Goal: Navigation & Orientation: Find specific page/section

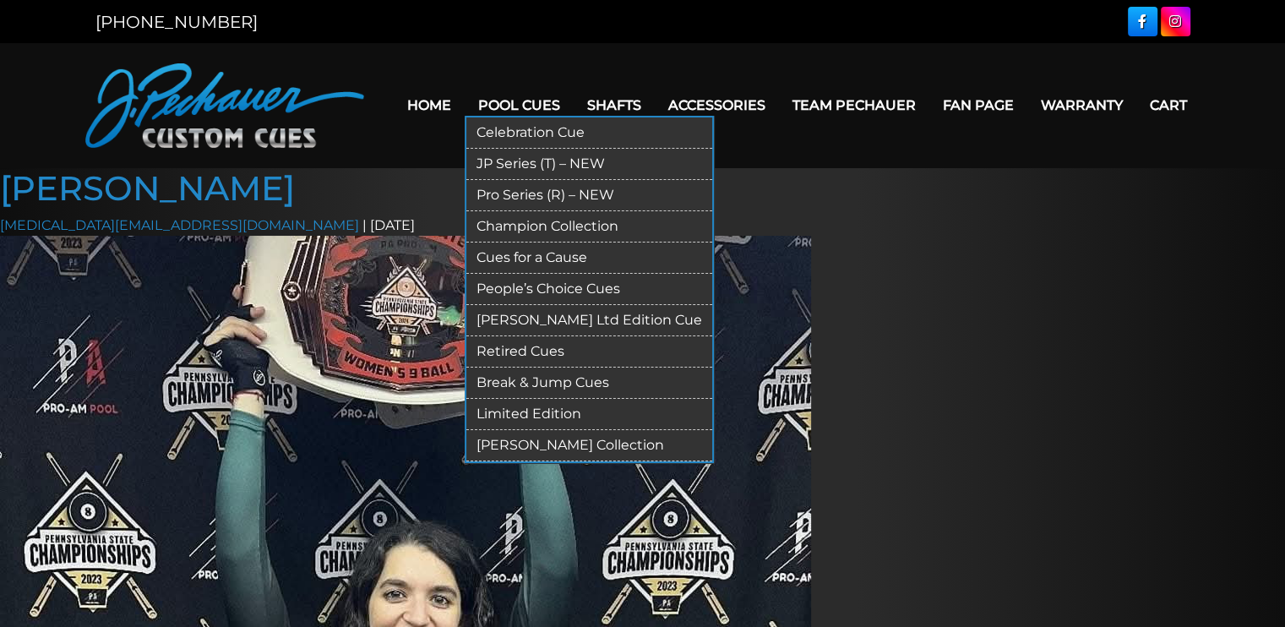
click at [562, 461] on link "[PERSON_NAME] Collection" at bounding box center [589, 445] width 246 height 31
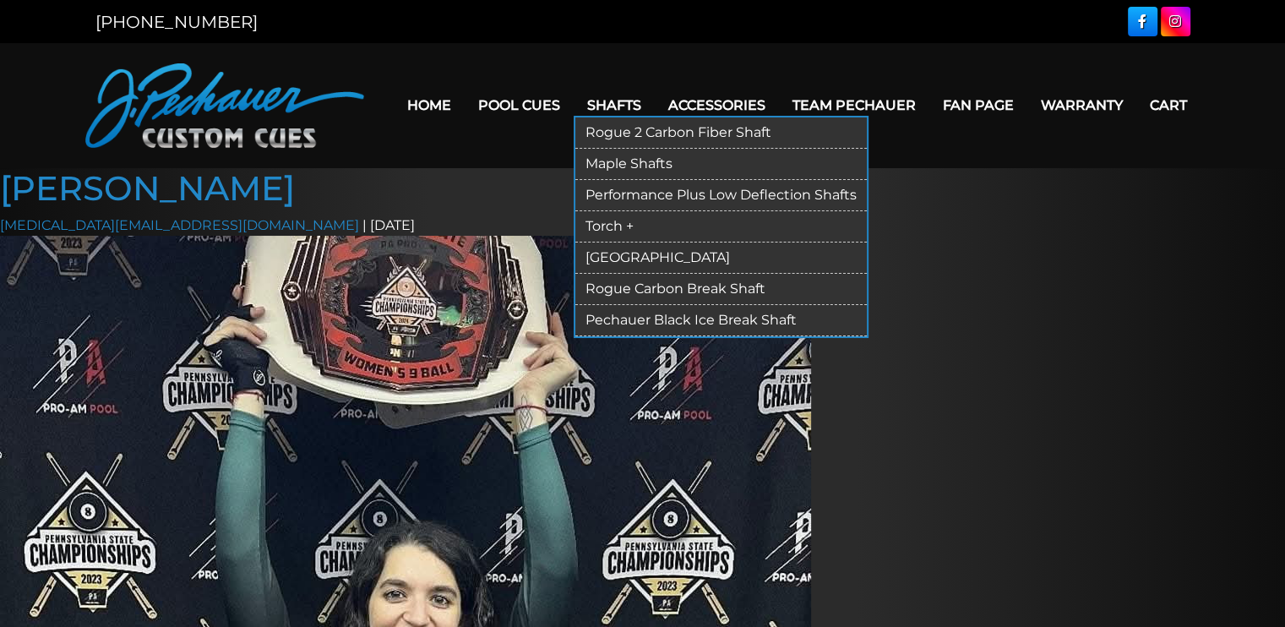
click at [723, 305] on link "Rogue Carbon Break Shaft" at bounding box center [720, 289] width 291 height 31
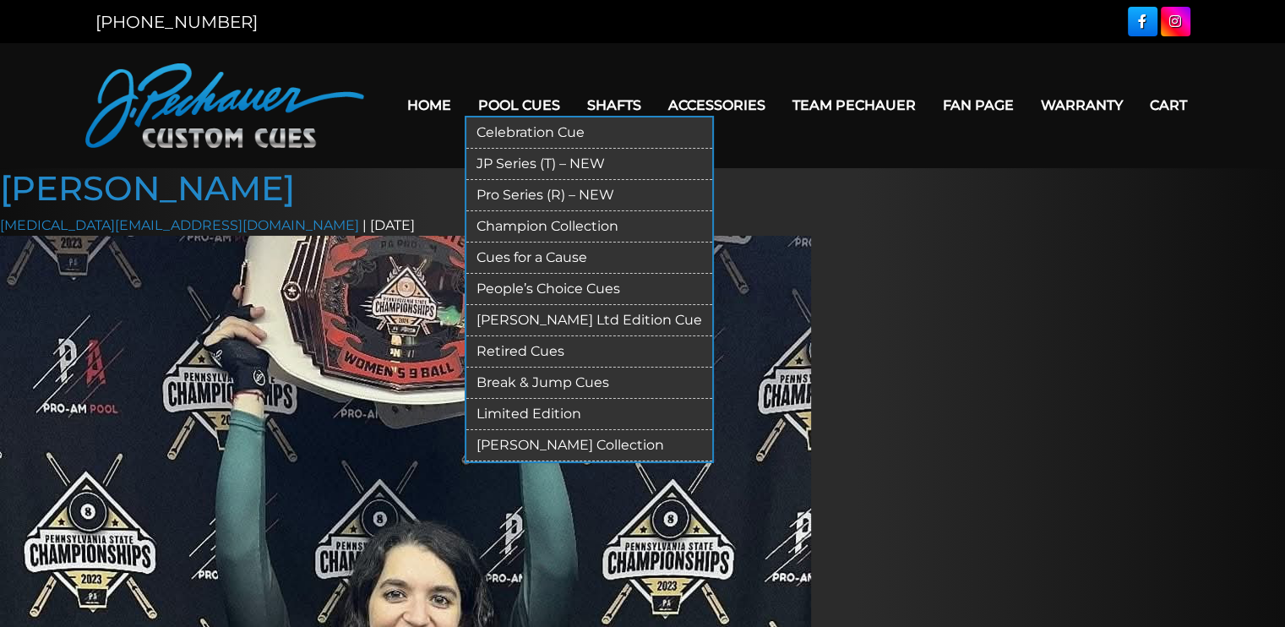
click at [571, 430] on link "Limited Edition" at bounding box center [589, 414] width 246 height 31
click at [666, 336] on link "[PERSON_NAME] Ltd Edition Cue" at bounding box center [589, 320] width 246 height 31
click at [608, 305] on link "People’s Choice Cues" at bounding box center [589, 289] width 246 height 31
click at [602, 273] on link "Cues for a Cause" at bounding box center [589, 257] width 246 height 31
click at [596, 237] on link "Champion Collection" at bounding box center [589, 226] width 246 height 31
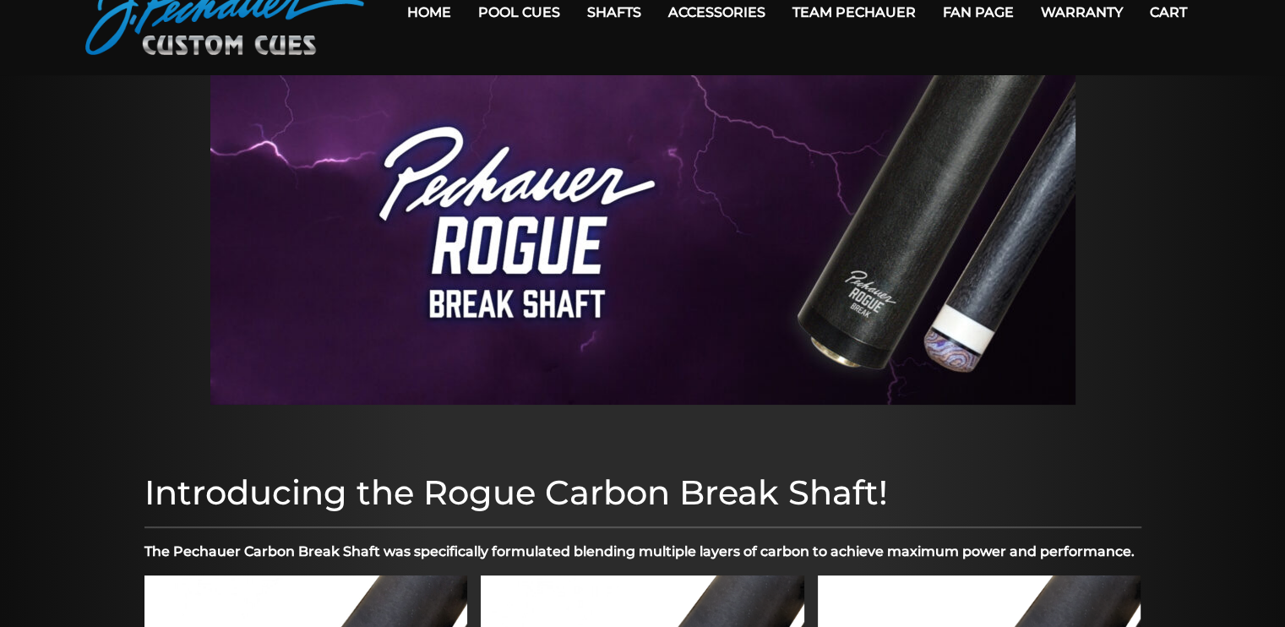
scroll to position [85, 0]
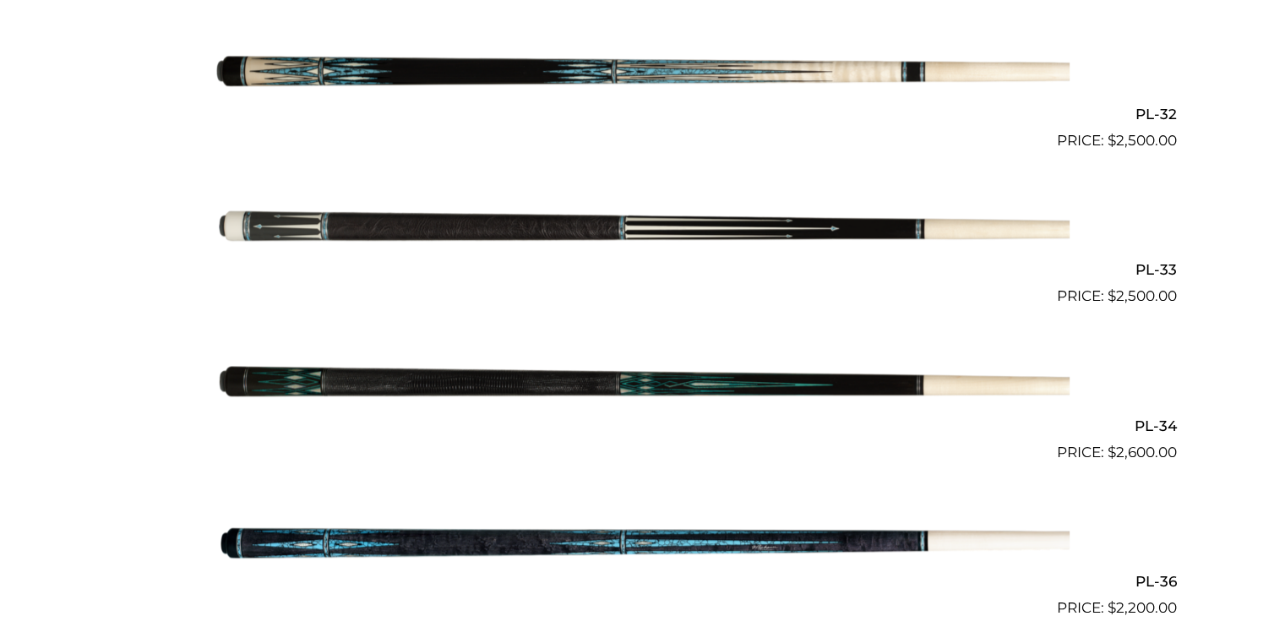
scroll to position [1218, 0]
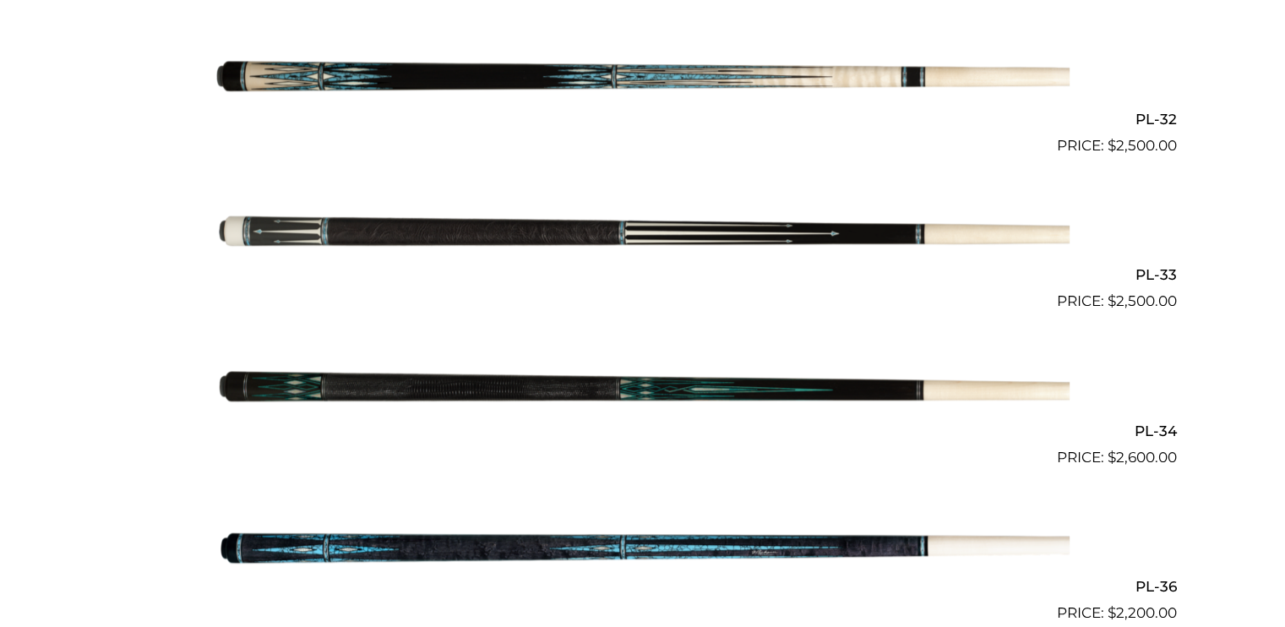
click at [664, 427] on img at bounding box center [642, 390] width 853 height 142
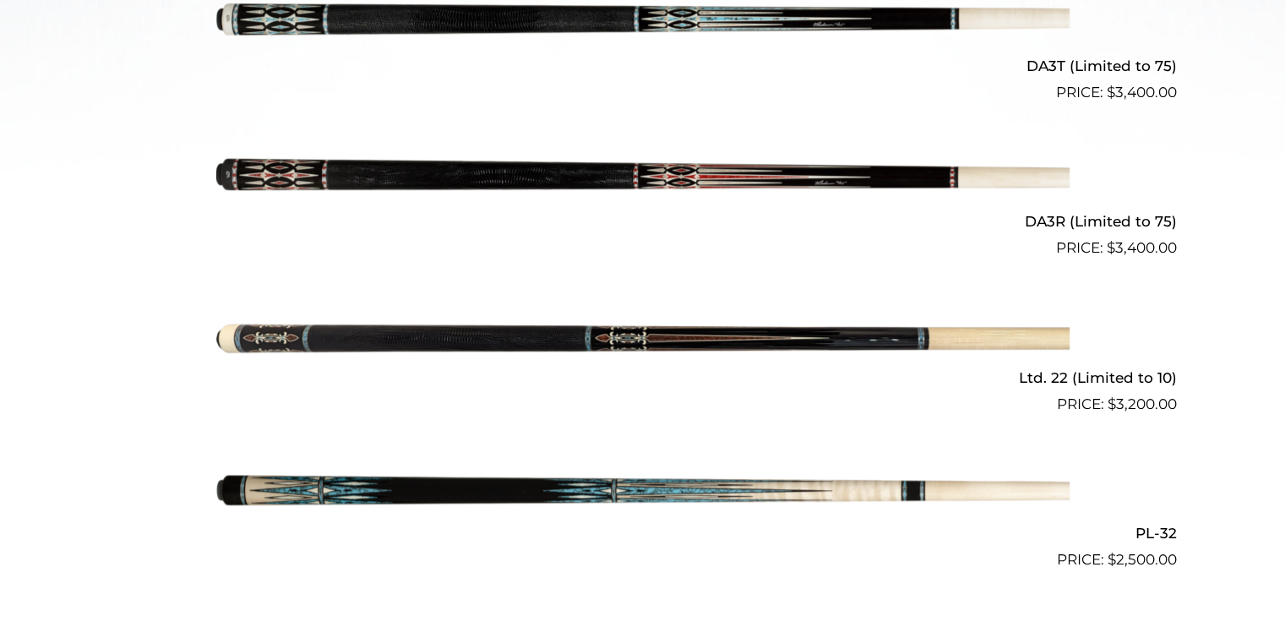
scroll to position [800, 0]
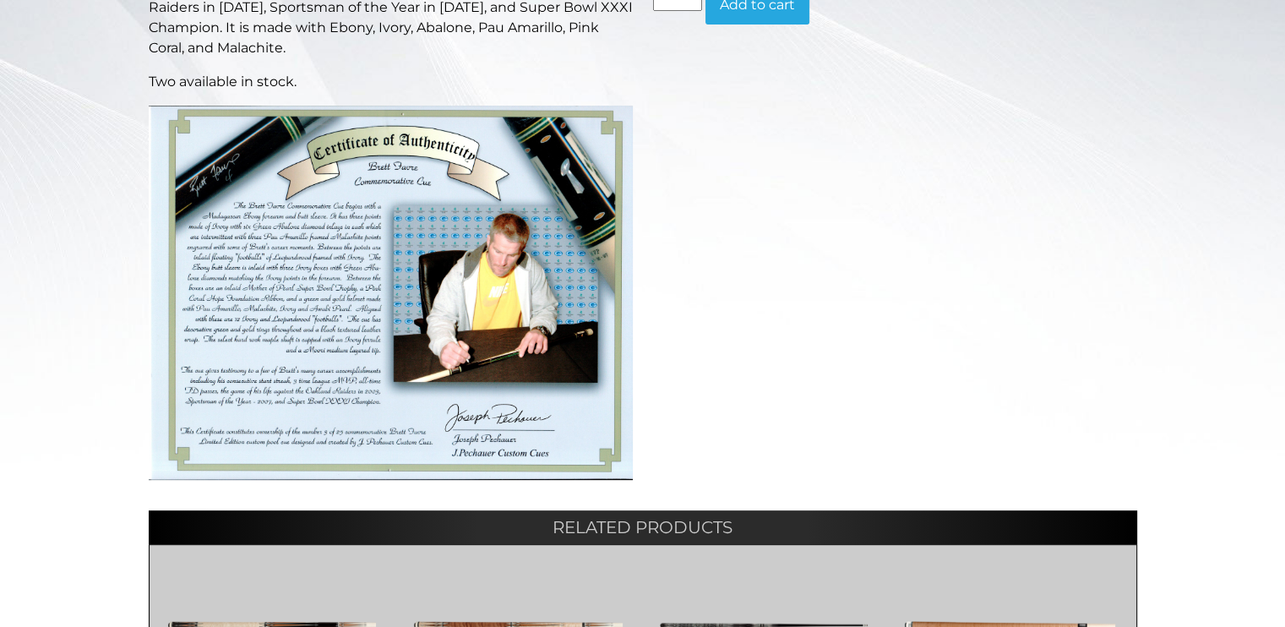
scroll to position [510, 0]
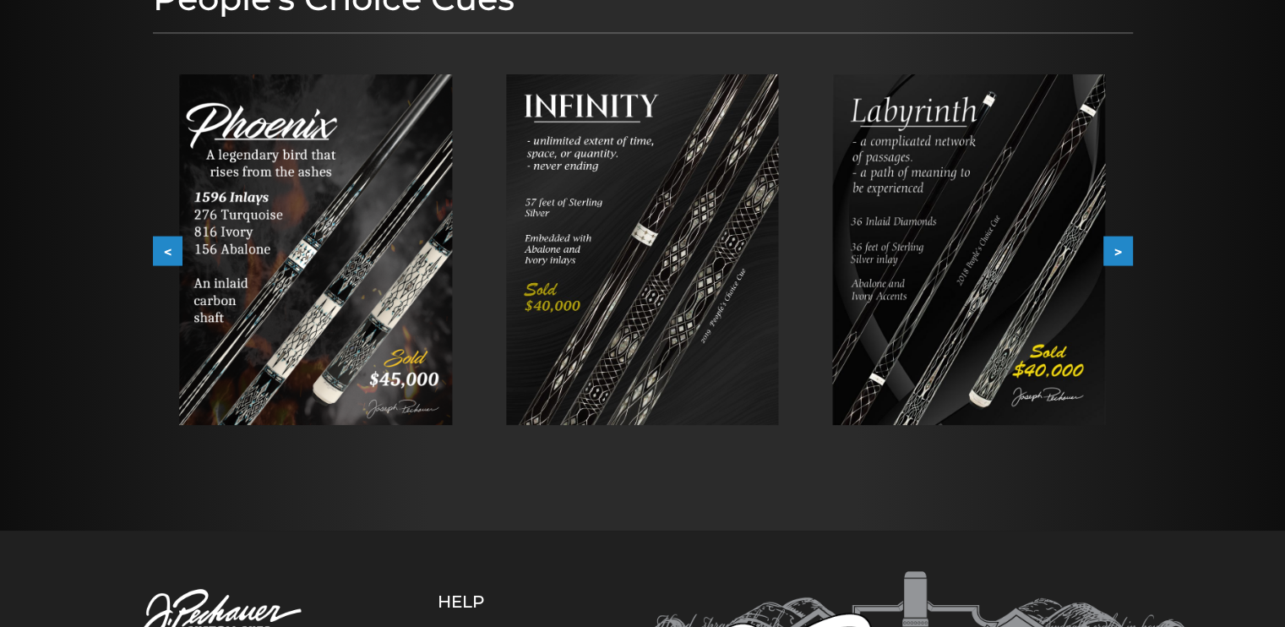
scroll to position [236, 0]
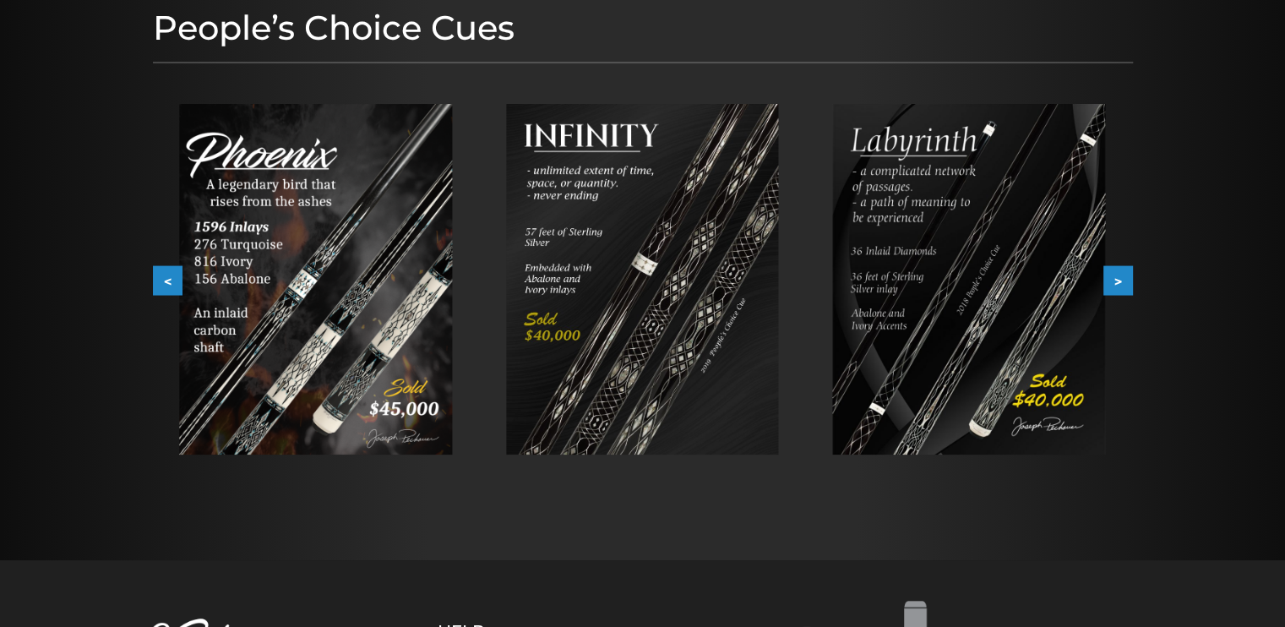
click at [1113, 296] on button ">" at bounding box center [1118, 281] width 30 height 30
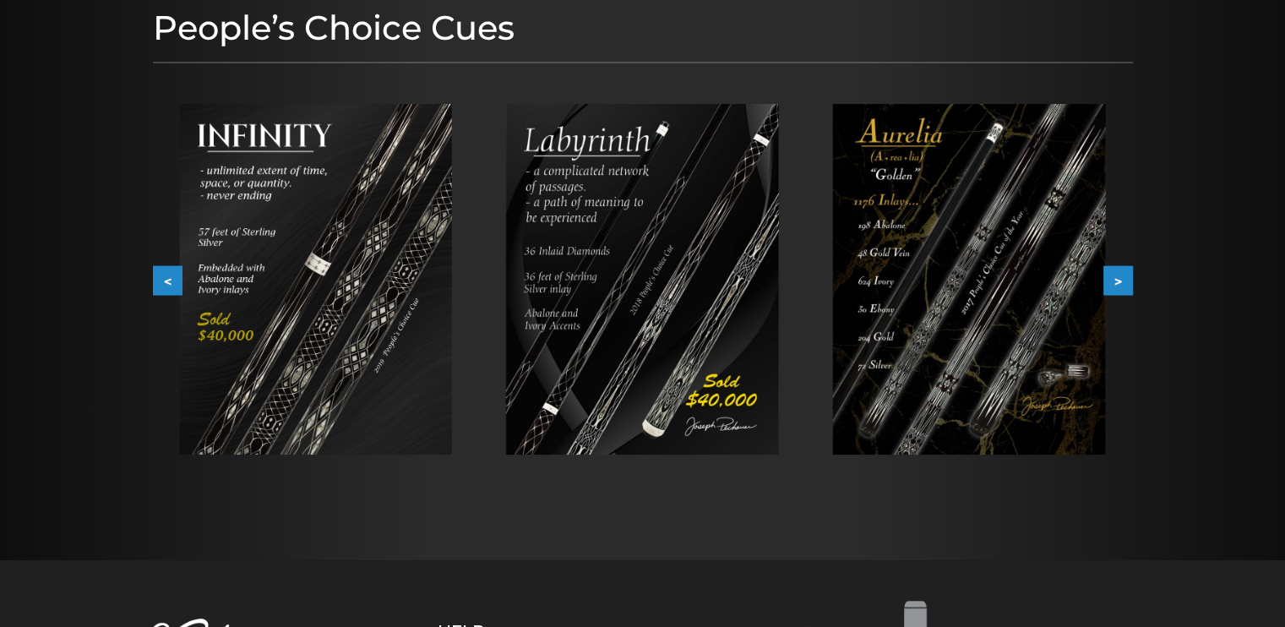
click at [1113, 296] on button ">" at bounding box center [1118, 281] width 30 height 30
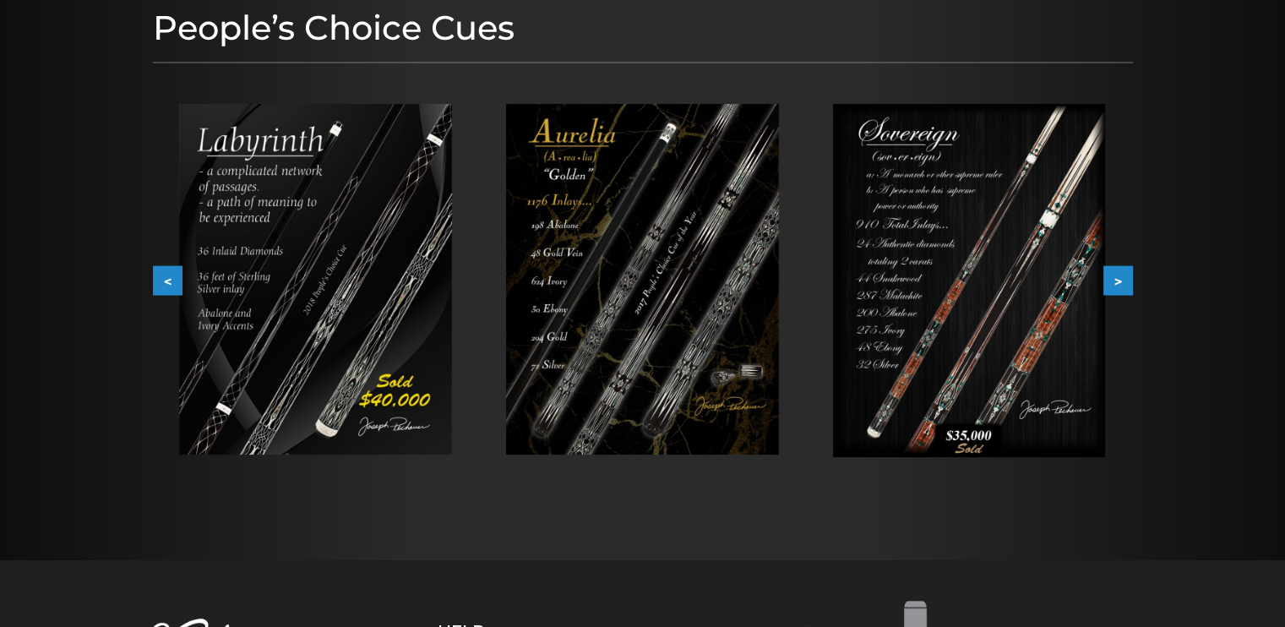
click at [1113, 296] on button ">" at bounding box center [1118, 281] width 30 height 30
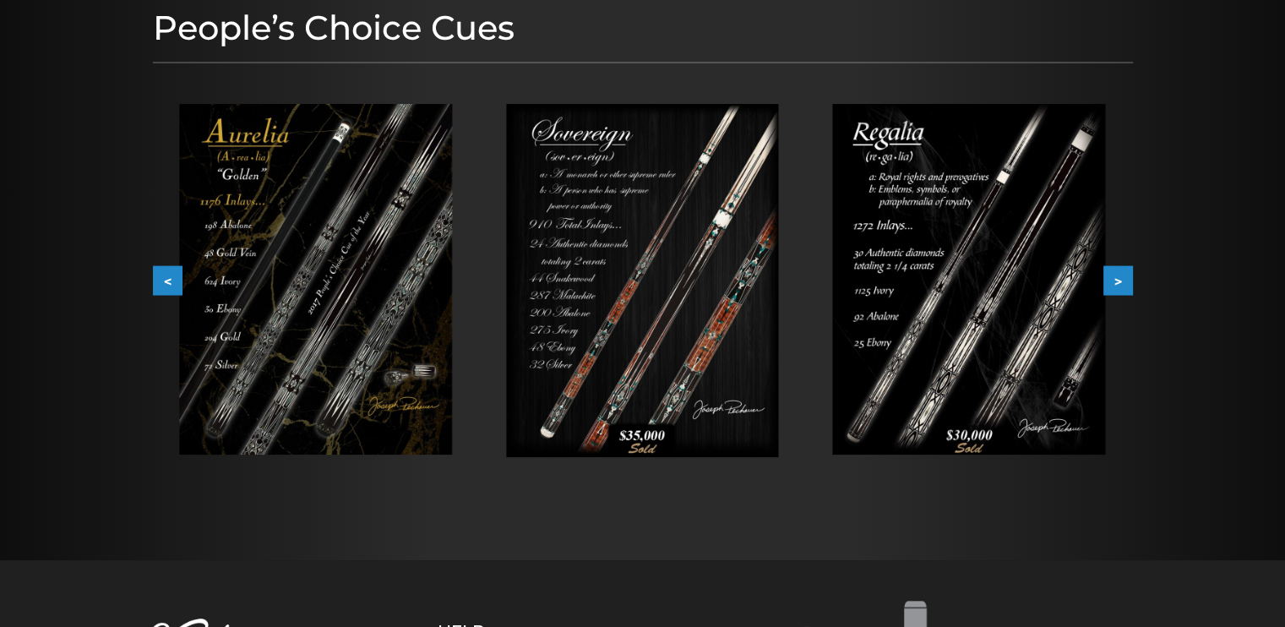
click at [1113, 296] on button ">" at bounding box center [1118, 281] width 30 height 30
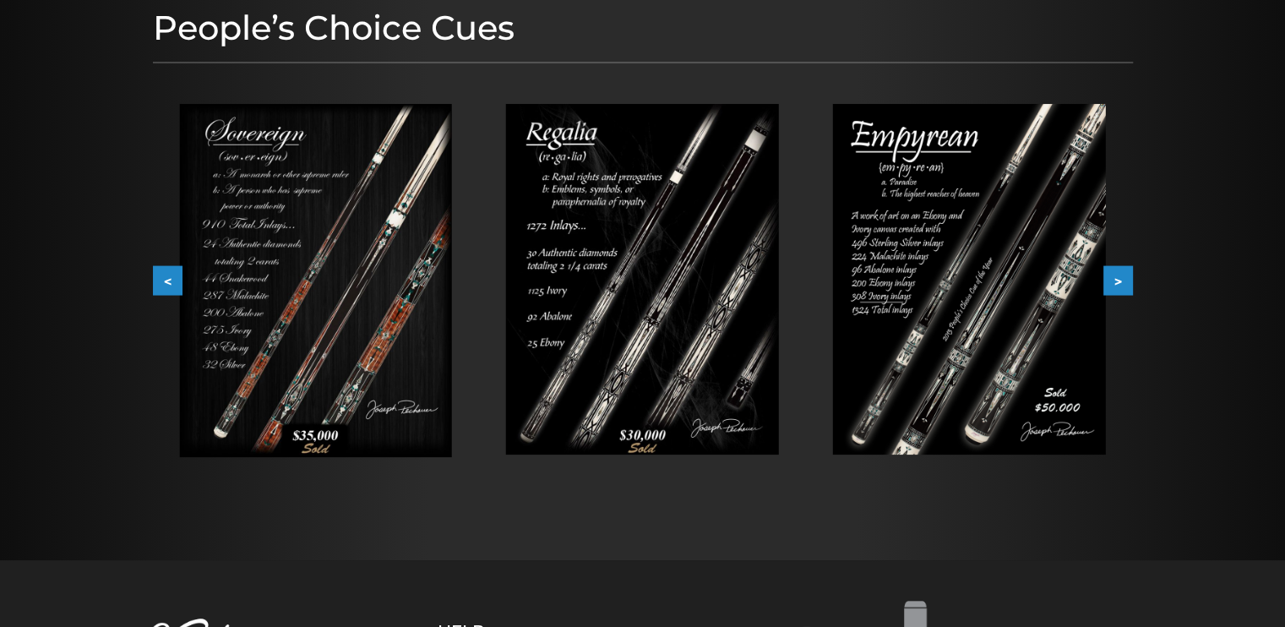
click at [1113, 296] on button ">" at bounding box center [1118, 281] width 30 height 30
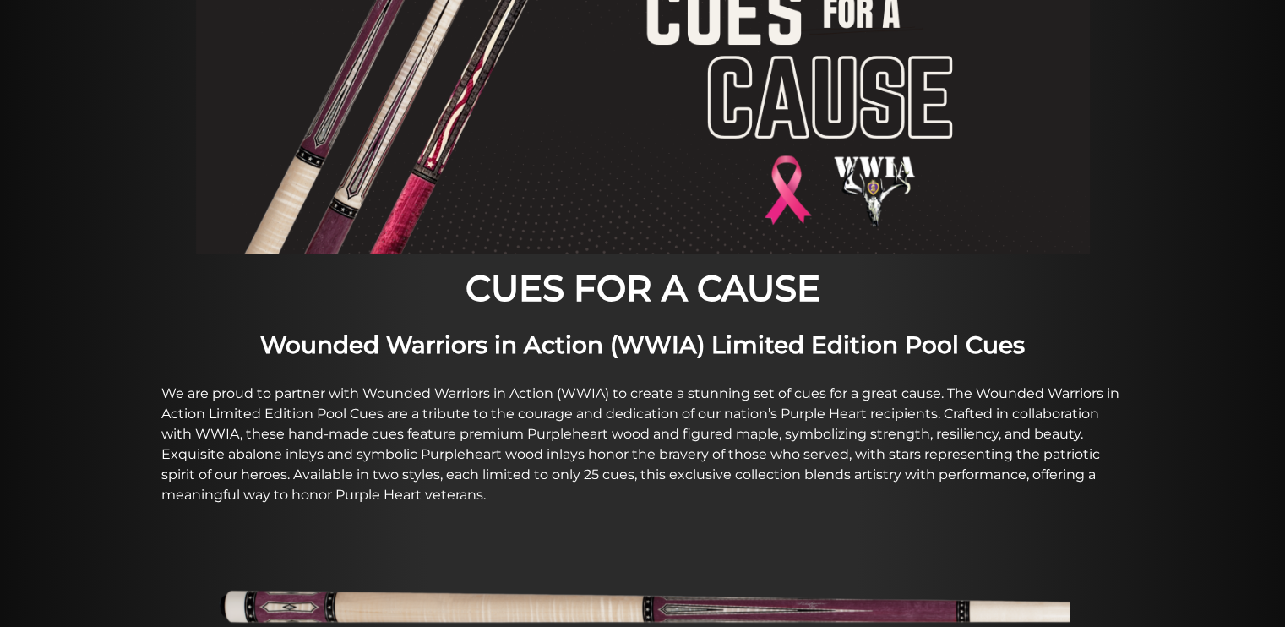
scroll to position [284, 0]
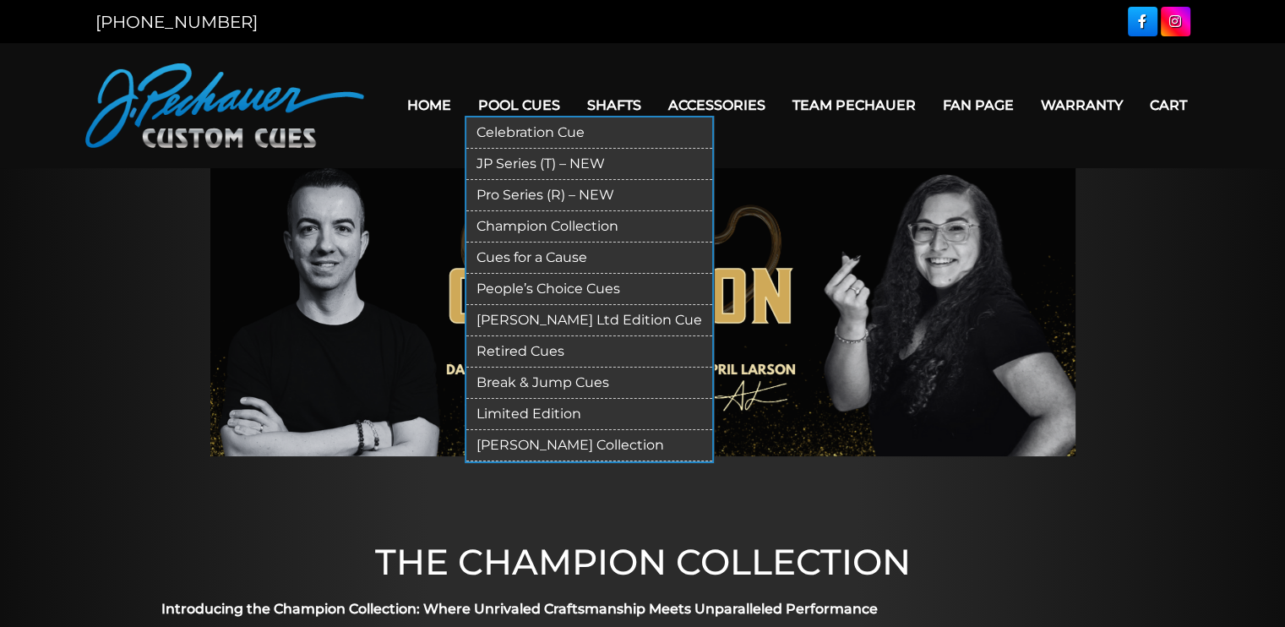
click at [625, 202] on link "Pro Series (R) – NEW" at bounding box center [589, 195] width 246 height 31
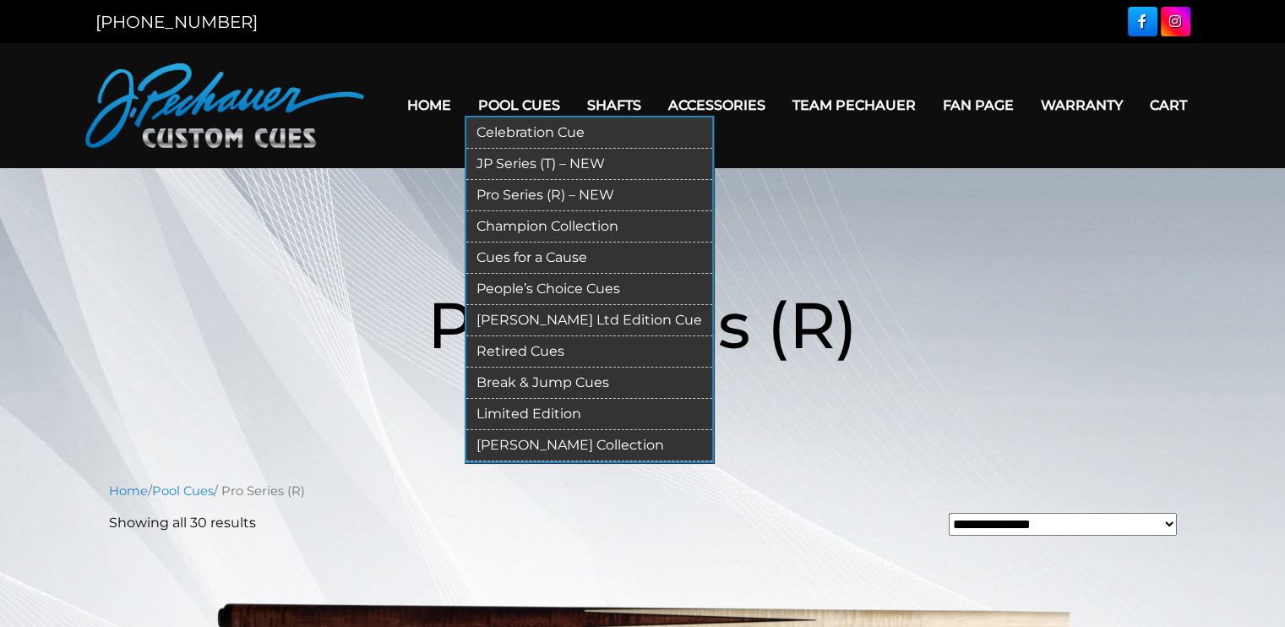
click at [617, 161] on link "JP Series (T) – NEW" at bounding box center [589, 164] width 246 height 31
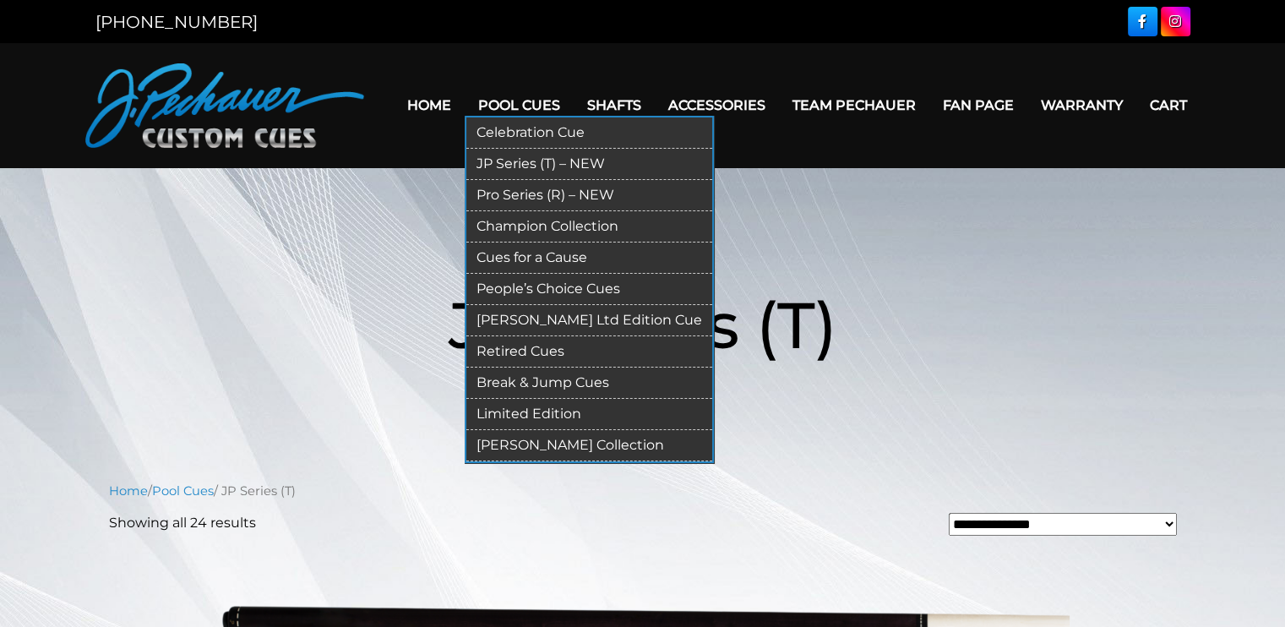
click at [559, 133] on link "Celebration Cue" at bounding box center [589, 132] width 246 height 31
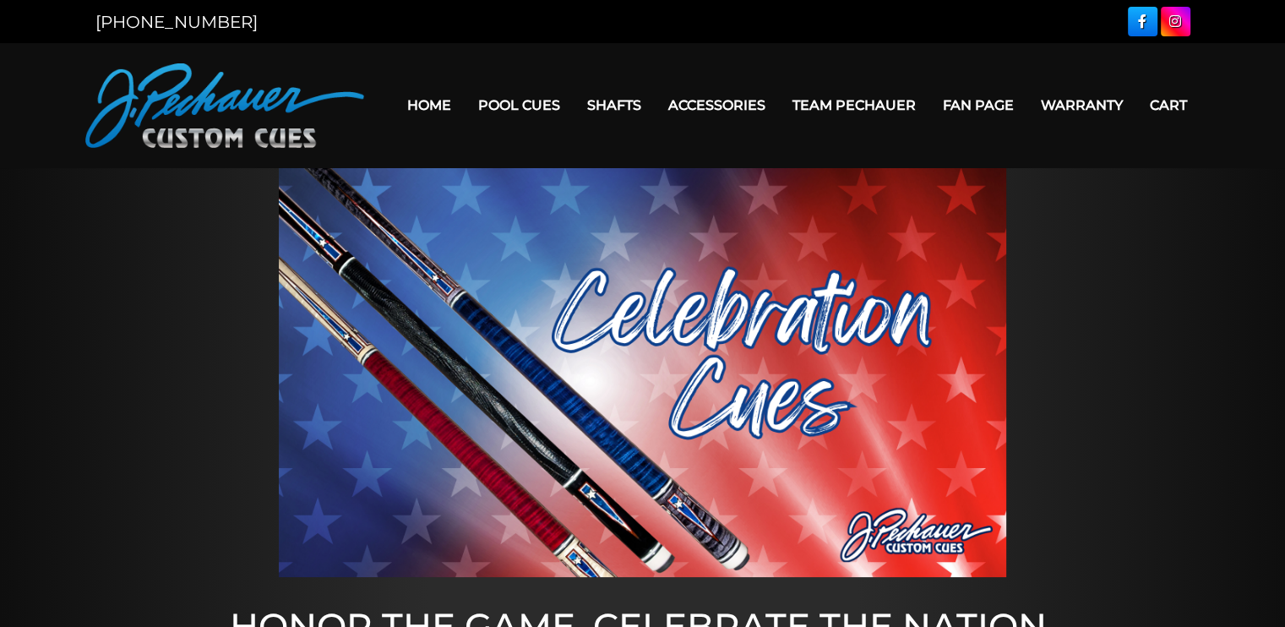
click at [922, 104] on link "Team Pechauer" at bounding box center [854, 105] width 150 height 43
click at [929, 104] on link "Team Pechauer" at bounding box center [854, 105] width 150 height 43
click at [1027, 97] on link "Fan Page" at bounding box center [978, 105] width 98 height 43
click at [427, 98] on link "Home" at bounding box center [429, 105] width 71 height 43
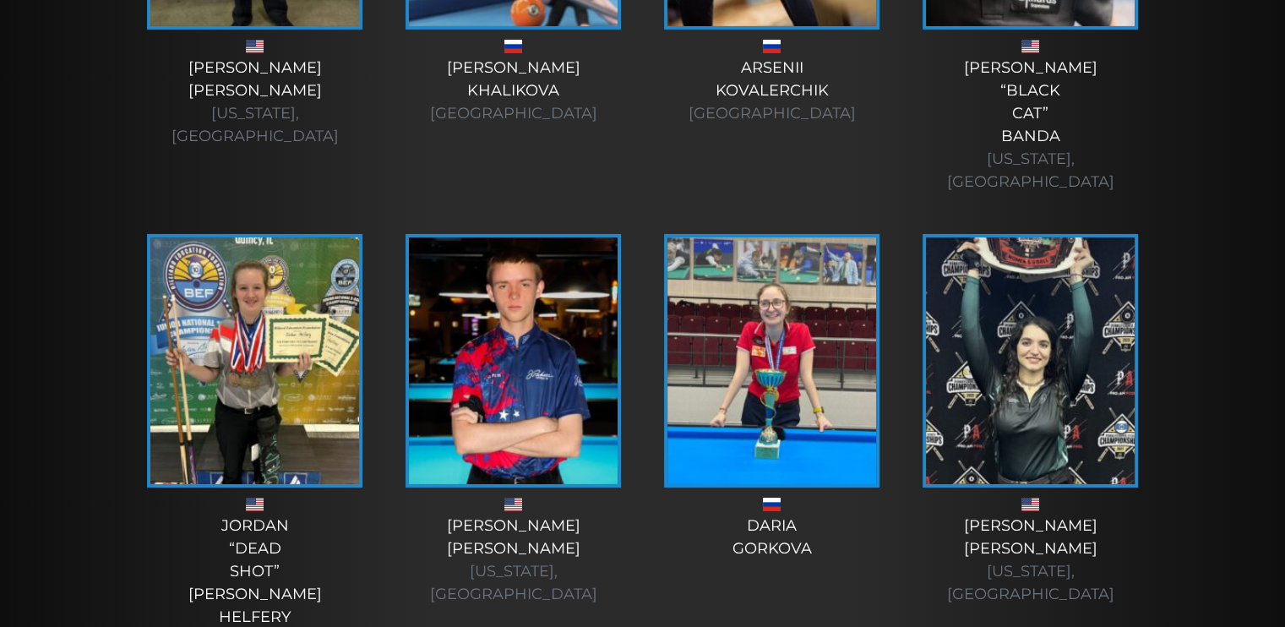
scroll to position [5715, 0]
click at [1030, 311] on img at bounding box center [1030, 361] width 209 height 247
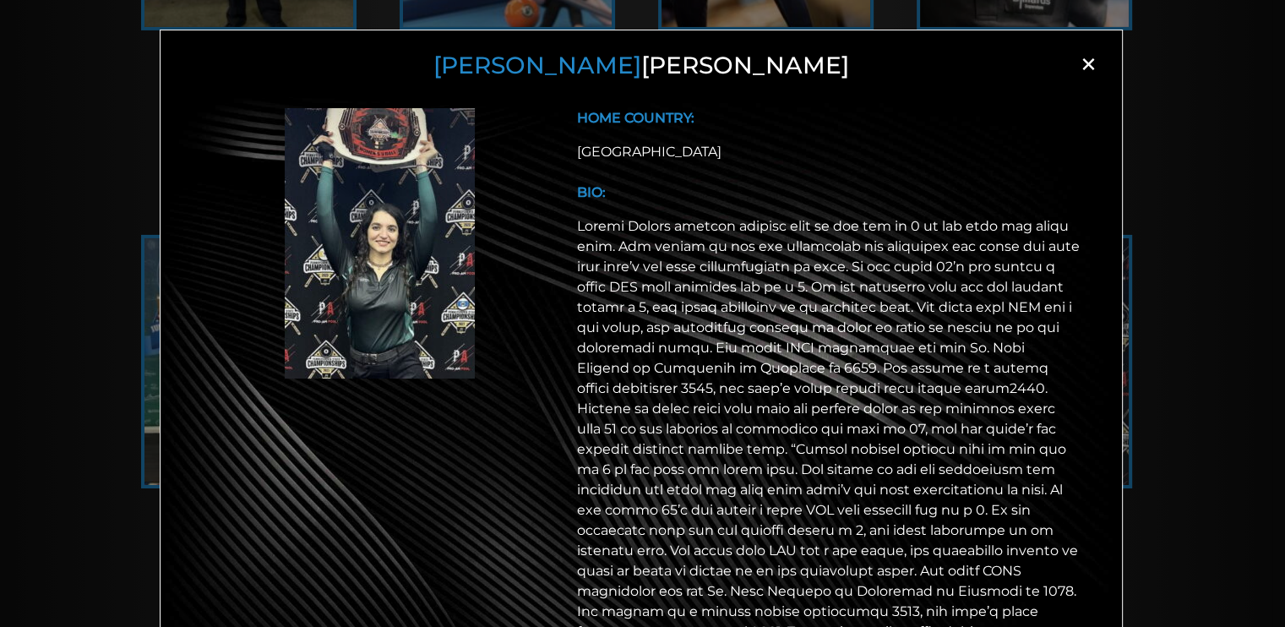
scroll to position [0, 0]
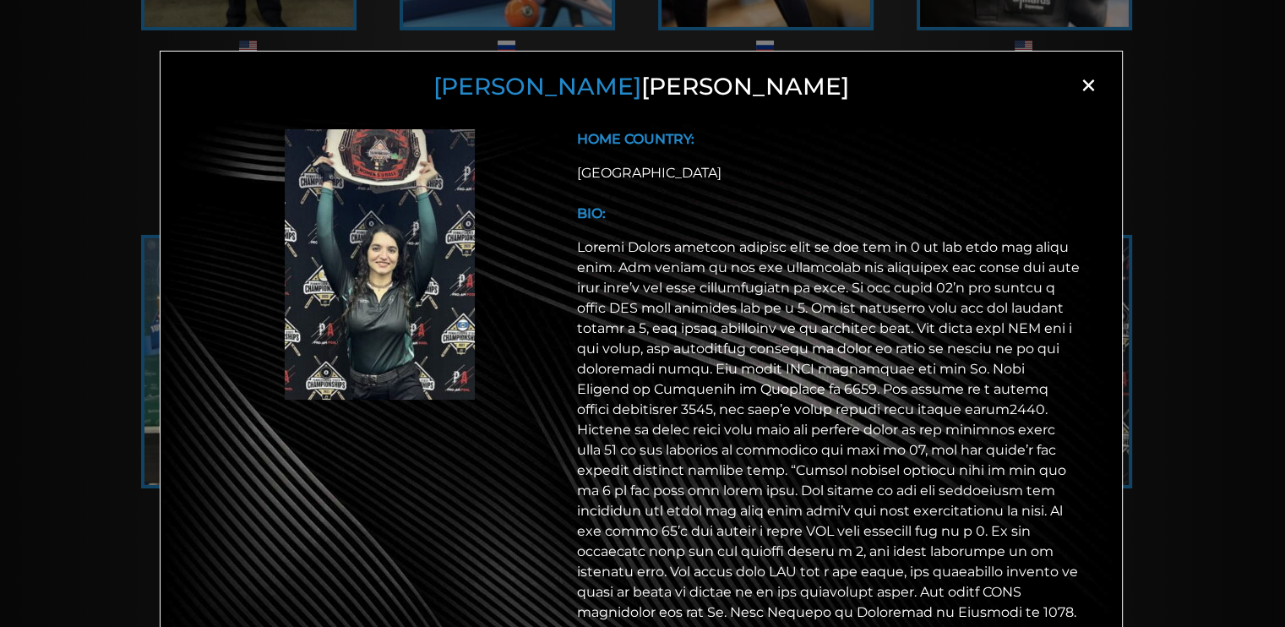
click at [1090, 95] on span "×" at bounding box center [1087, 85] width 25 height 25
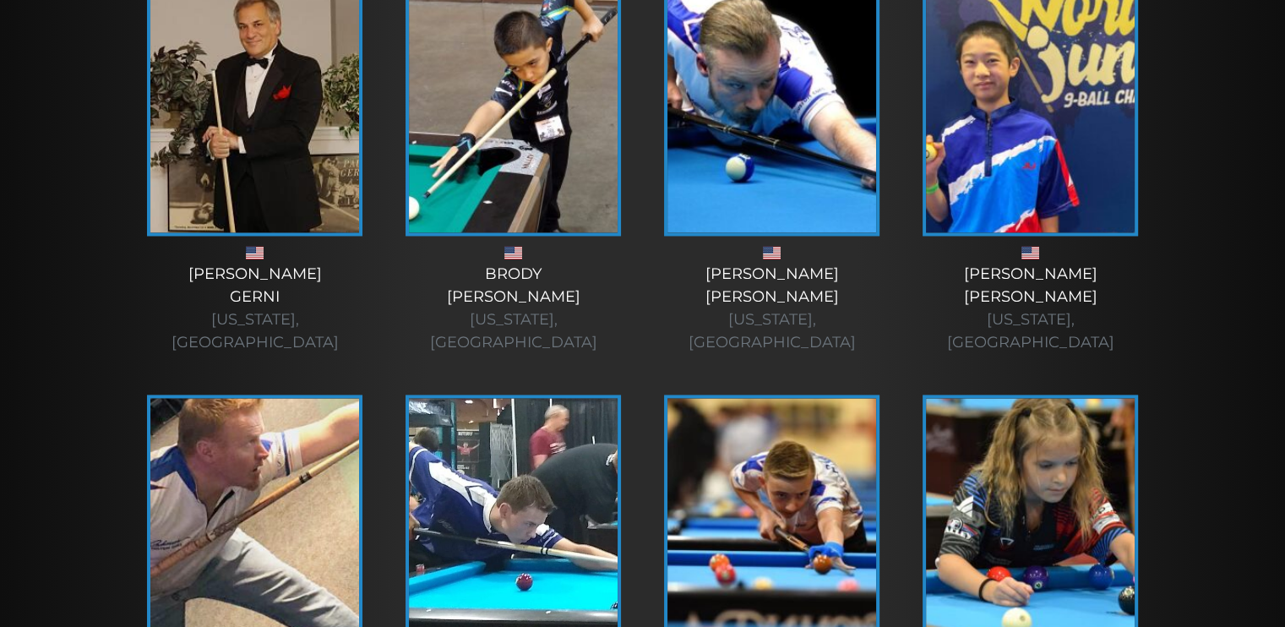
scroll to position [2573, 0]
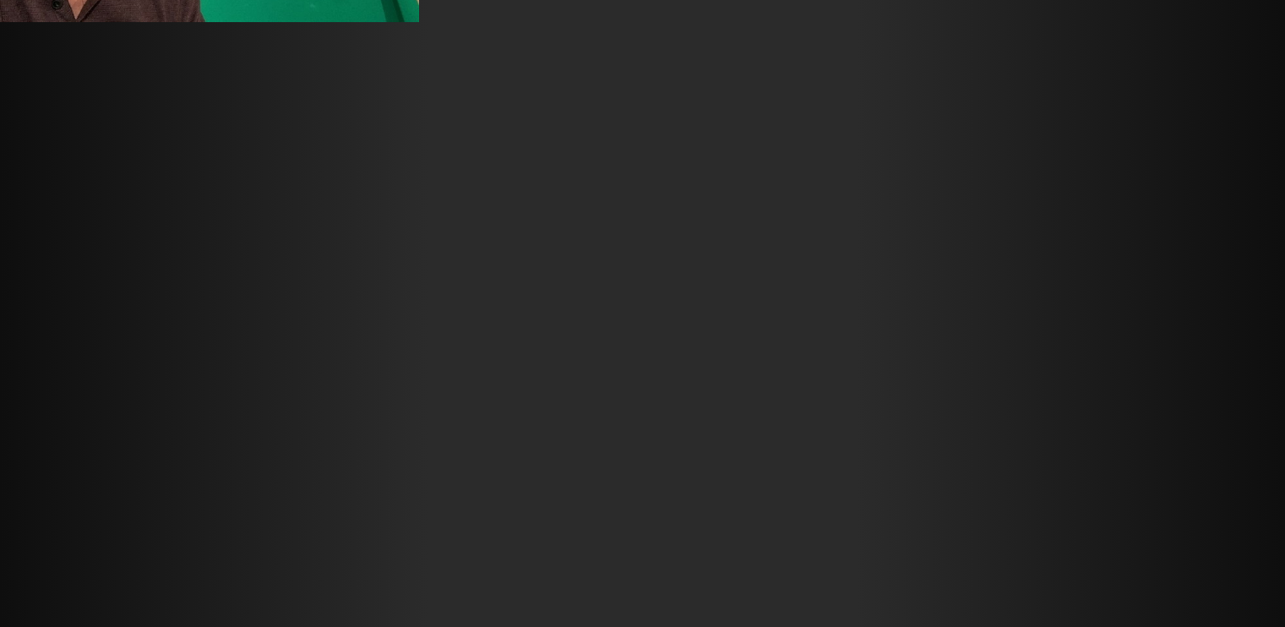
scroll to position [20332, 0]
